Goal: Information Seeking & Learning: Learn about a topic

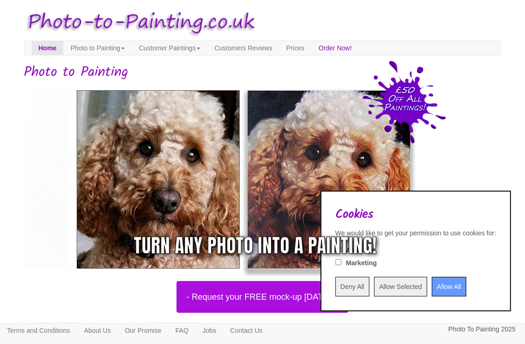
click at [335, 286] on input "Deny All" at bounding box center [352, 287] width 34 height 20
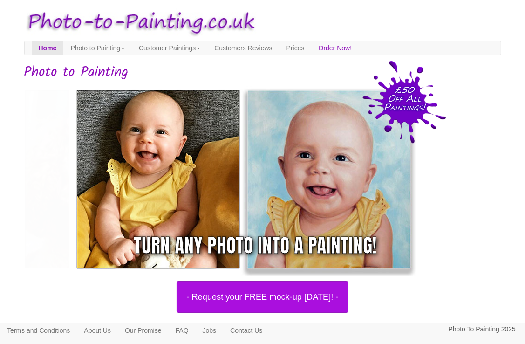
click at [478, 172] on div at bounding box center [255, 179] width 477 height 194
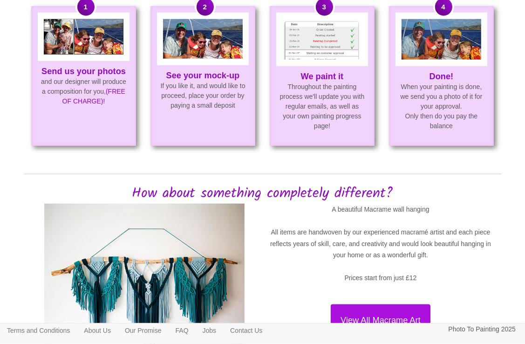
scroll to position [652, 0]
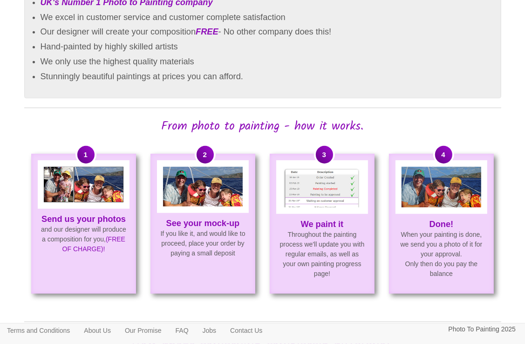
scroll to position [525, 0]
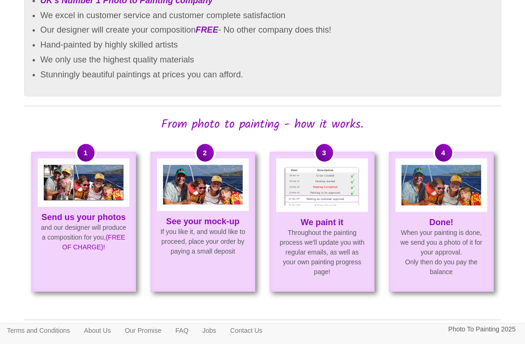
click at [319, 205] on img at bounding box center [321, 185] width 79 height 41
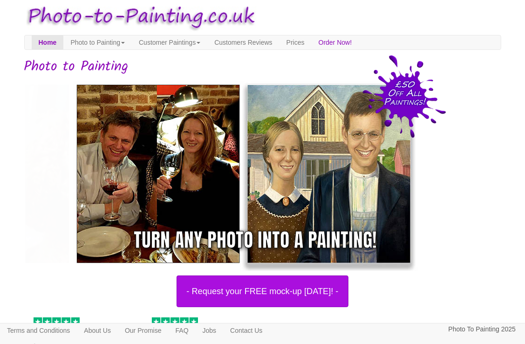
scroll to position [0, 0]
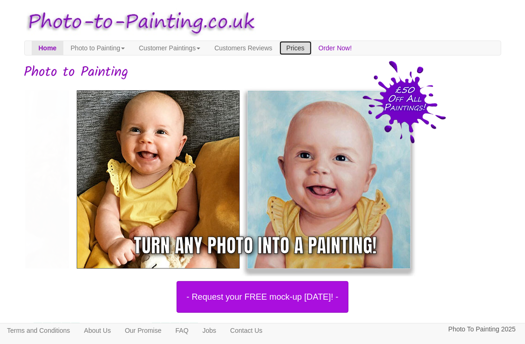
click at [311, 47] on link "Prices" at bounding box center [295, 48] width 32 height 14
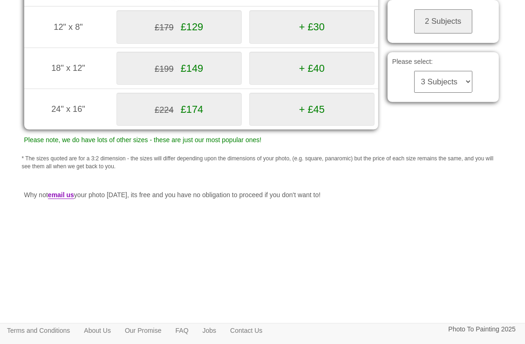
scroll to position [240, 0]
click at [189, 329] on link "FAQ" at bounding box center [182, 330] width 27 height 14
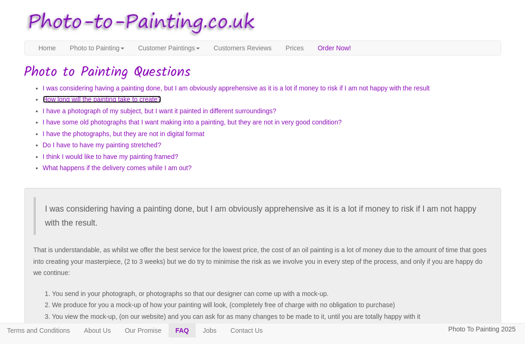
click at [134, 101] on link "How long will the painting take to create?" at bounding box center [102, 98] width 118 height 7
